Goal: Task Accomplishment & Management: Manage account settings

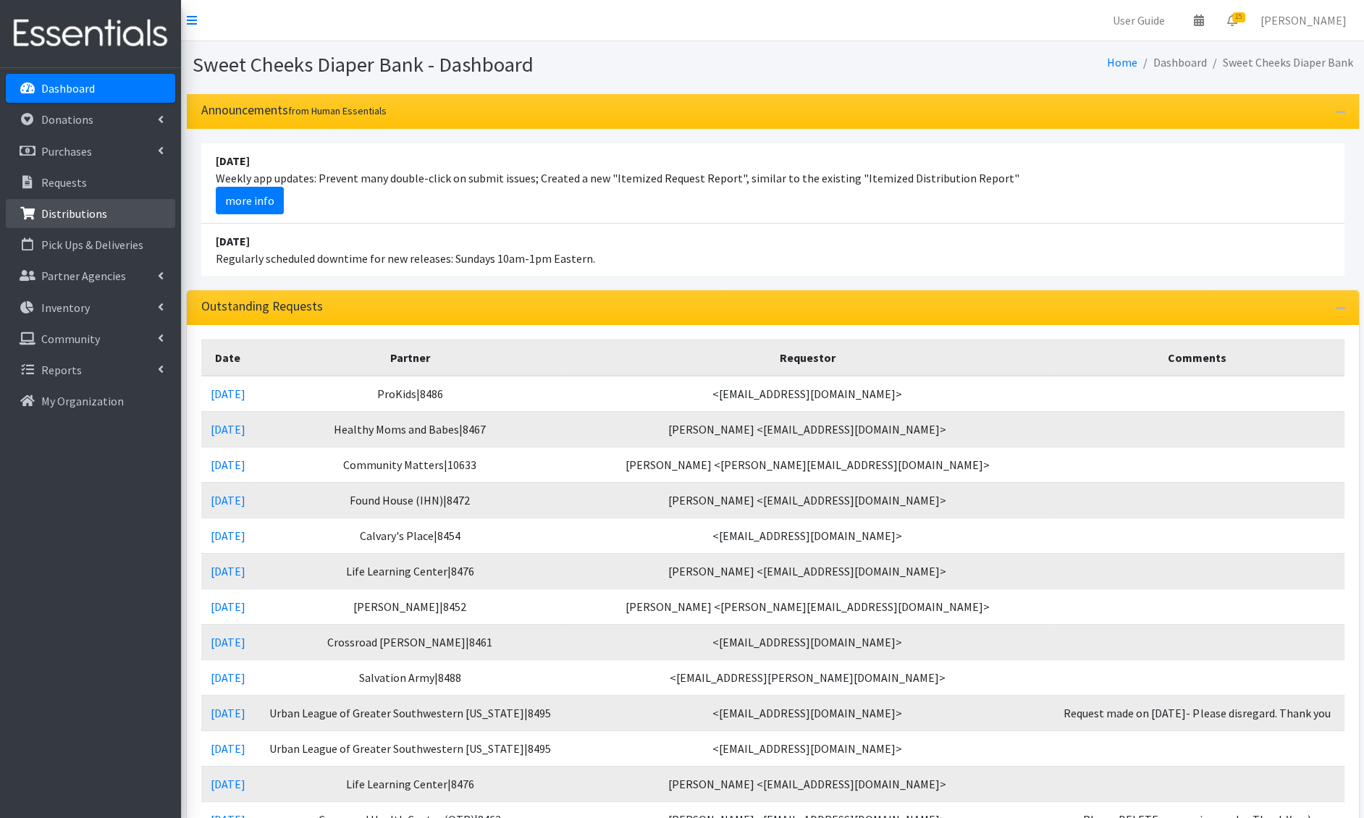
click at [88, 218] on p "Distributions" at bounding box center [74, 213] width 66 height 14
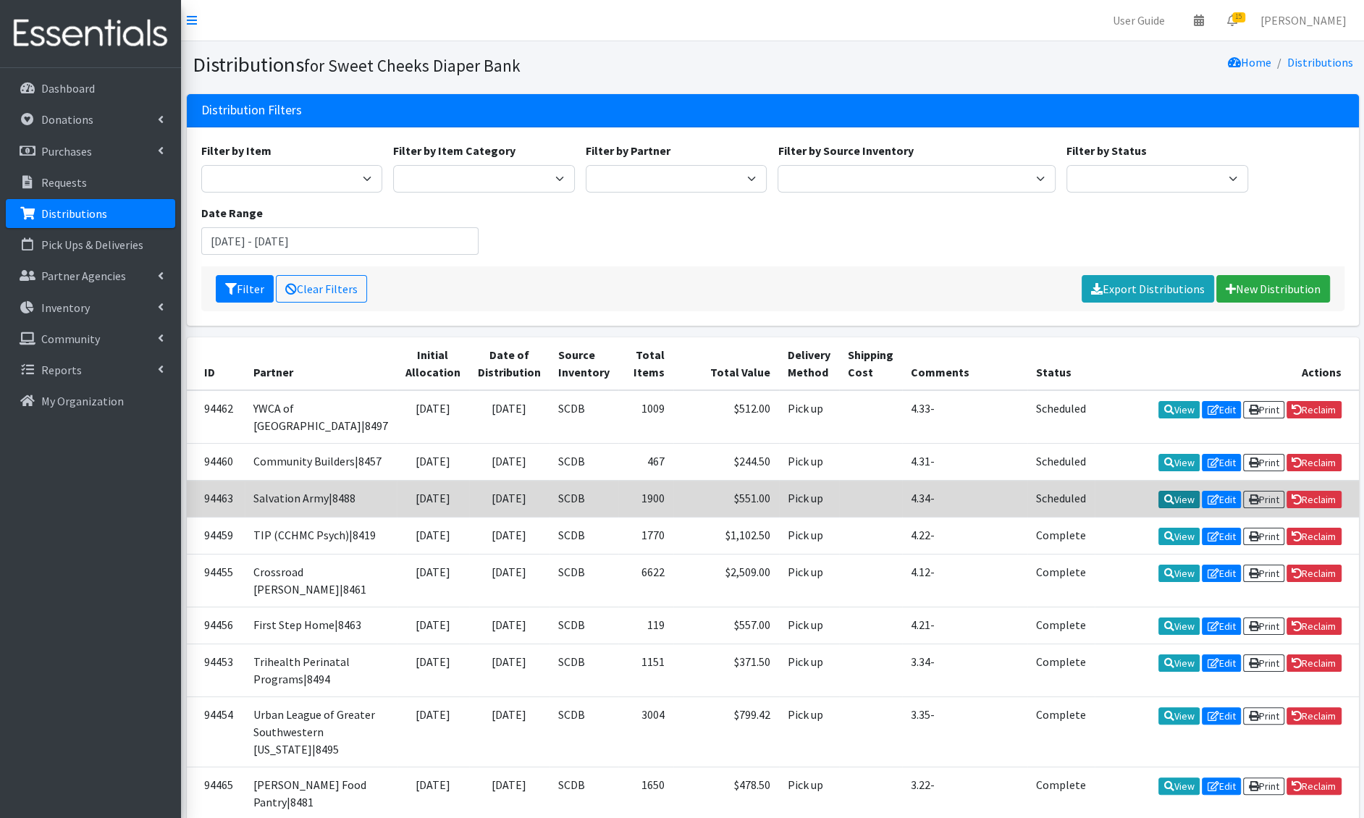
click at [1184, 508] on link "View" at bounding box center [1178, 499] width 41 height 17
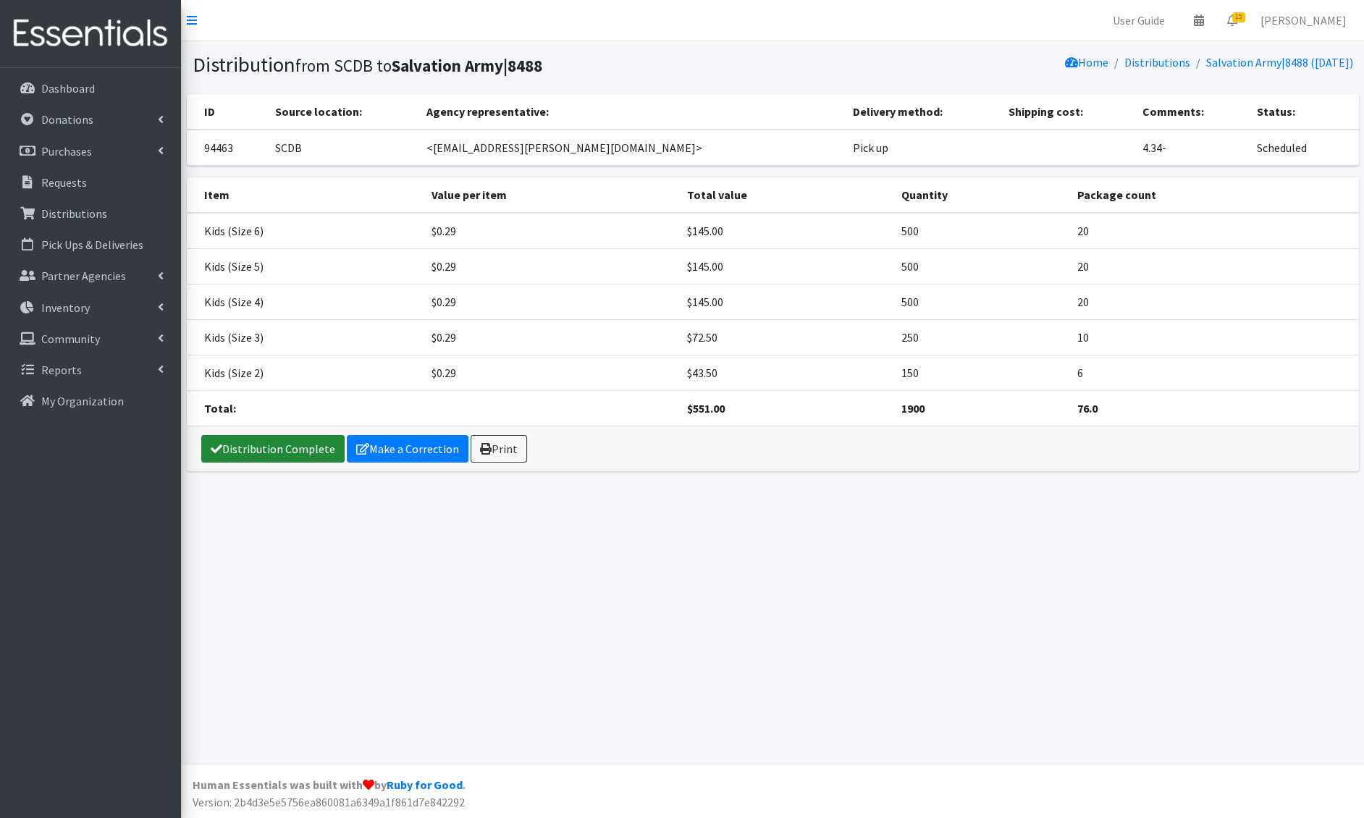
click at [270, 444] on link "Distribution Complete" at bounding box center [272, 449] width 143 height 28
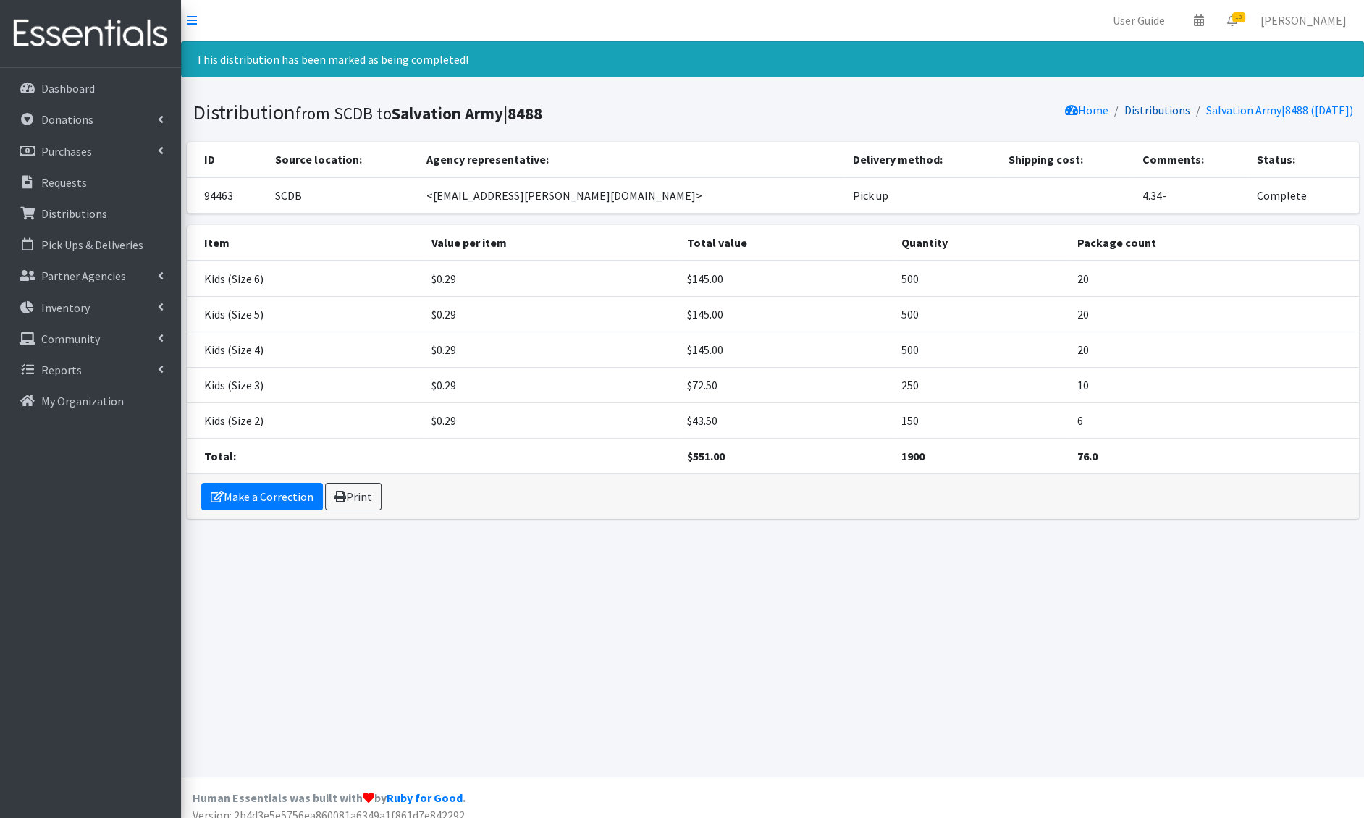
click at [1142, 117] on link "Distributions" at bounding box center [1157, 110] width 66 height 14
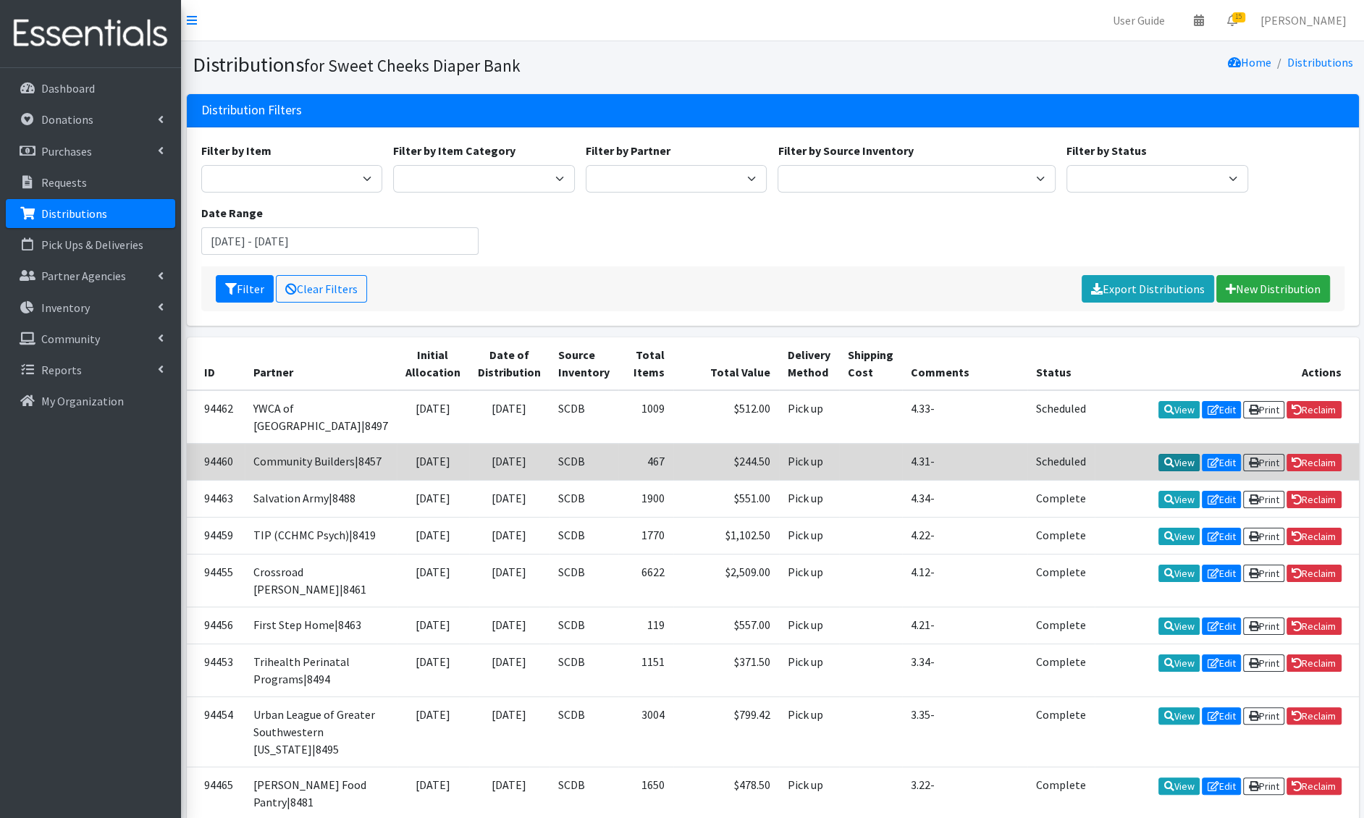
click at [1180, 457] on link "View" at bounding box center [1178, 462] width 41 height 17
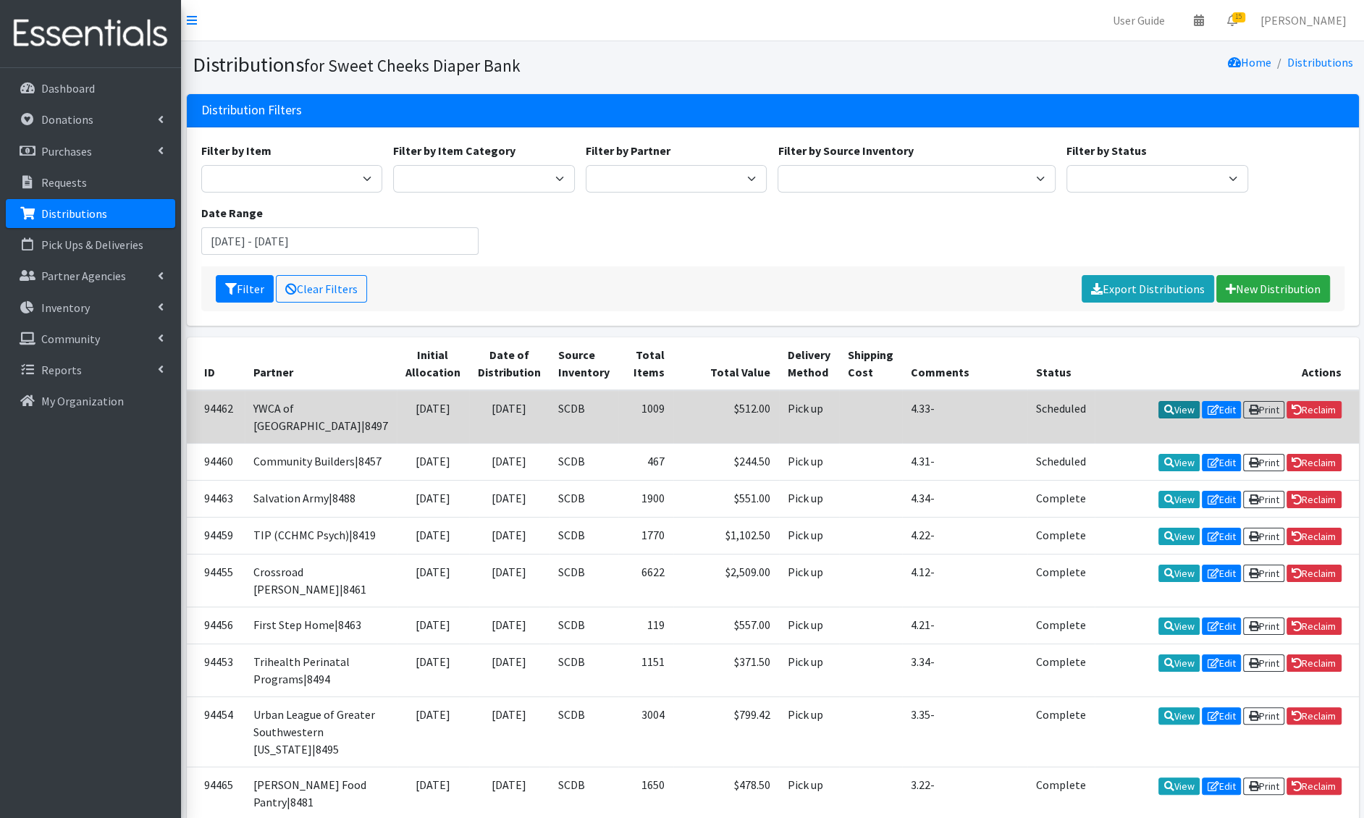
click at [1167, 405] on link "View" at bounding box center [1178, 409] width 41 height 17
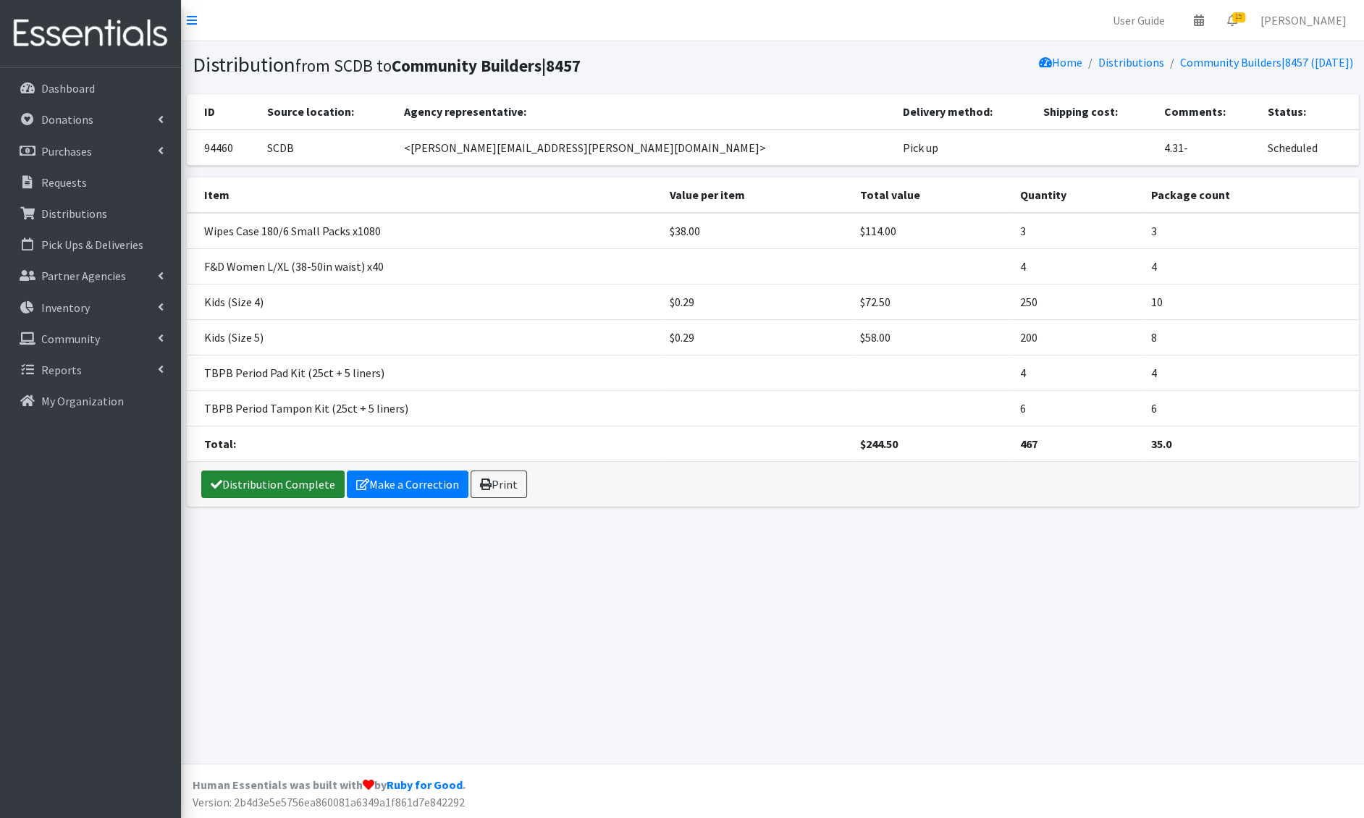
click at [263, 489] on link "Distribution Complete" at bounding box center [272, 485] width 143 height 28
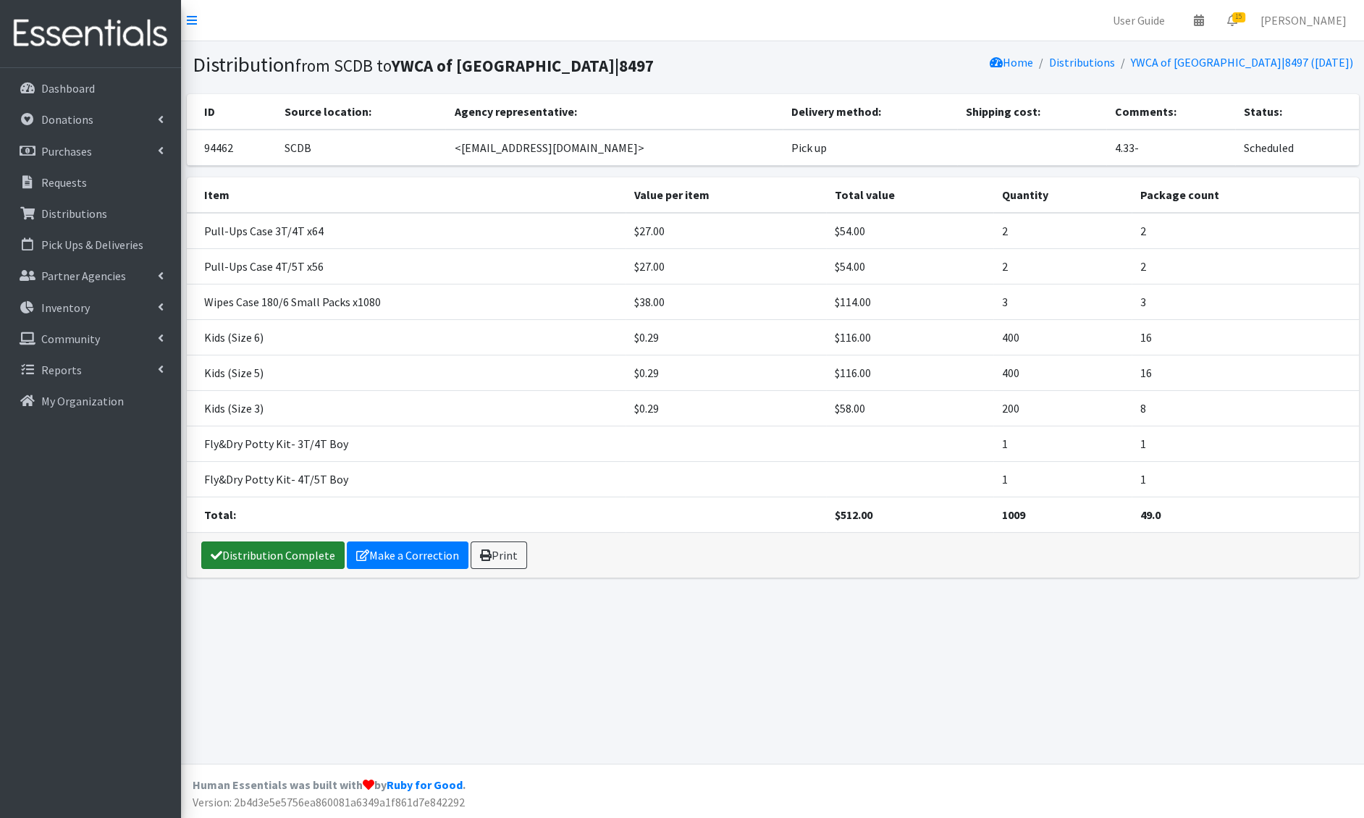
click at [261, 559] on link "Distribution Complete" at bounding box center [272, 555] width 143 height 28
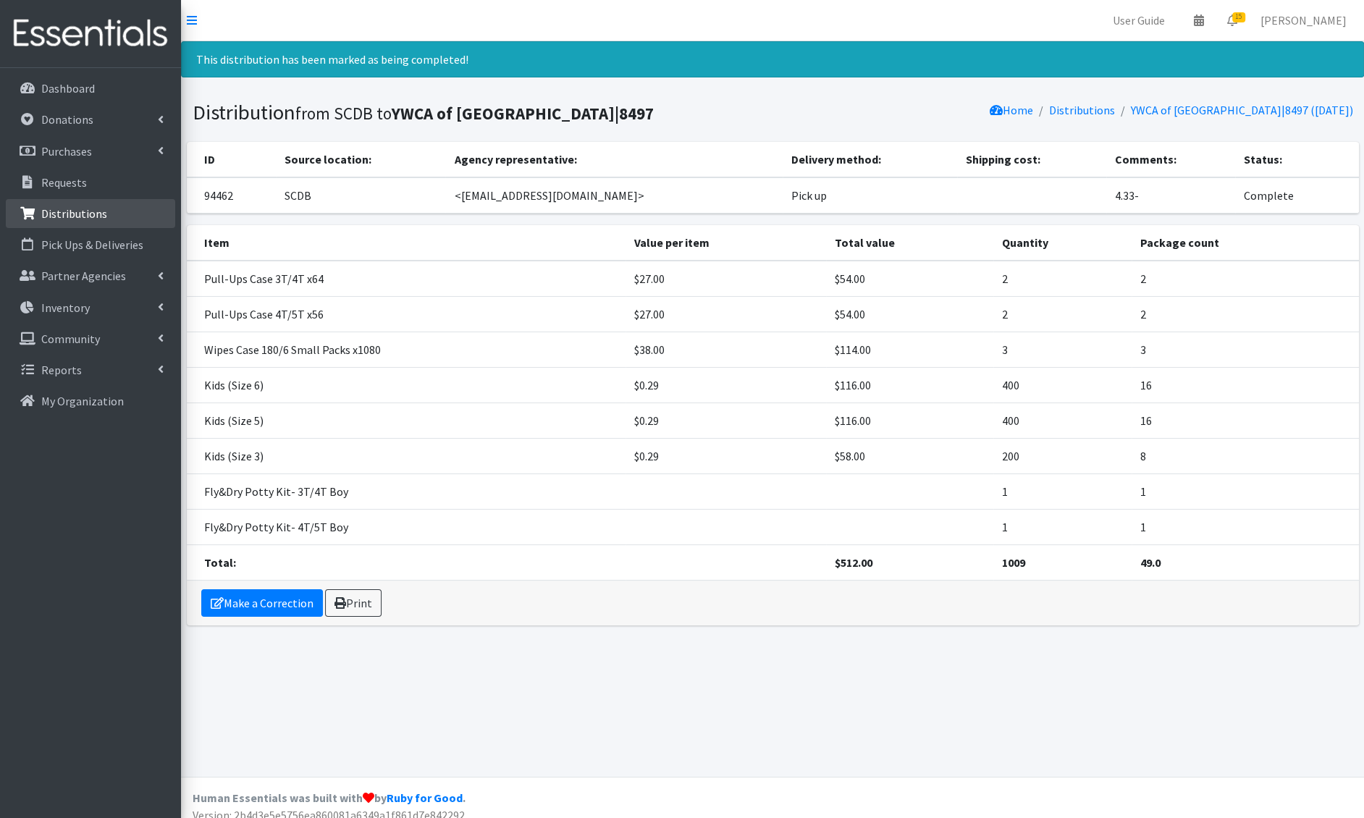
click at [77, 214] on p "Distributions" at bounding box center [74, 213] width 66 height 14
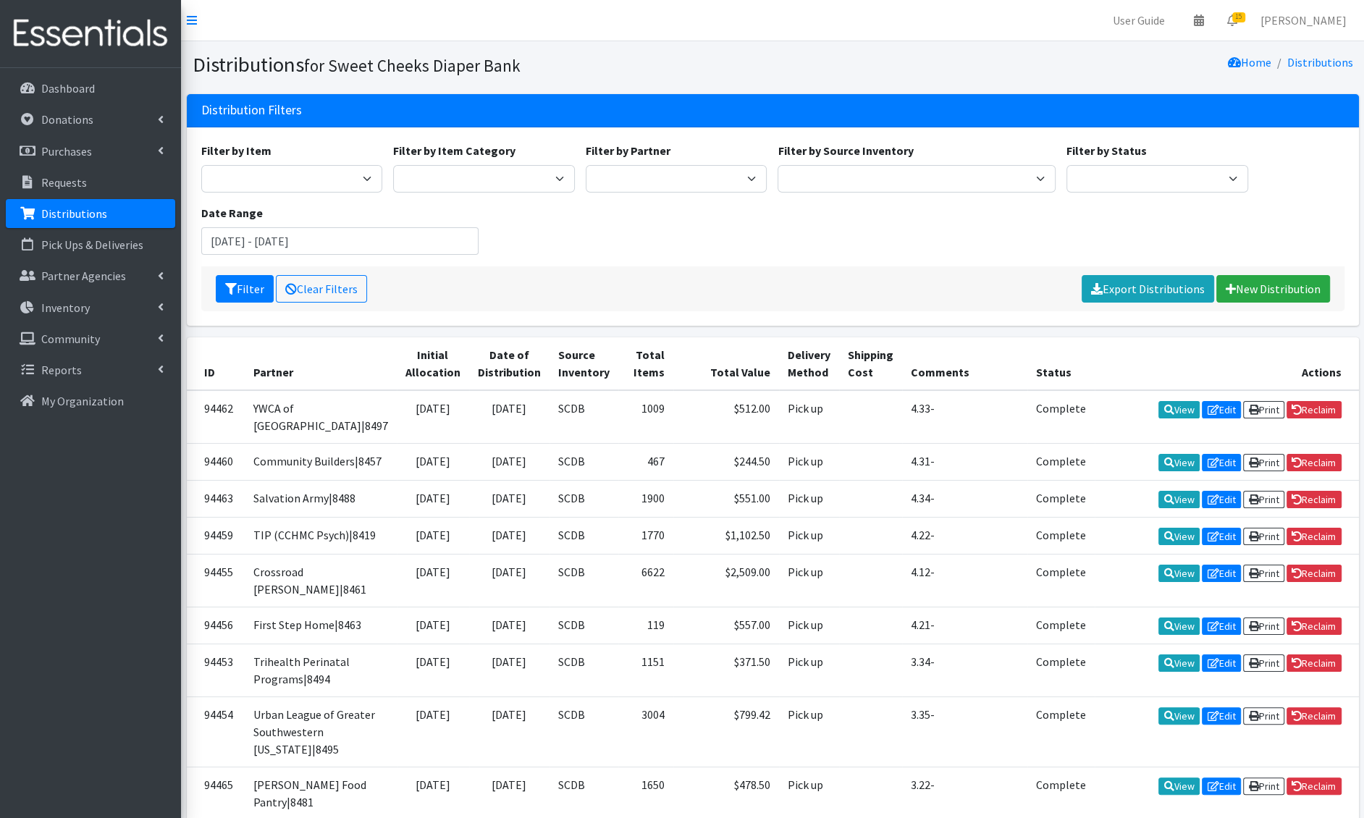
drag, startPoint x: 659, startPoint y: 291, endPoint x: 410, endPoint y: 117, distance: 304.6
click at [410, 117] on div "Distribution Filters Filter by Item Adult Briefs - Generic Large Adult Briefs -…" at bounding box center [773, 210] width 1172 height 232
click at [652, 229] on div "Filter by Item Adult Briefs - Generic Large Adult Briefs - Generic Medium Adult…" at bounding box center [772, 204] width 1154 height 125
